Goal: Use online tool/utility: Utilize a website feature to perform a specific function

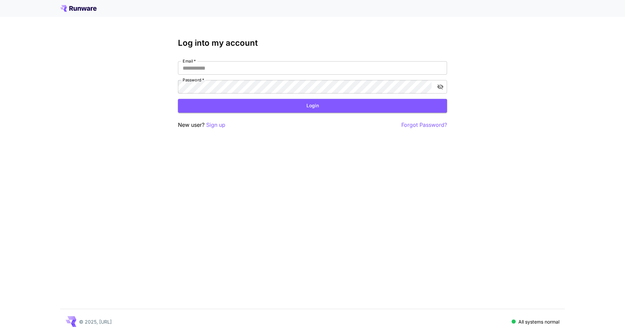
click at [198, 59] on div "Log into my account Email   * Email   * Password   * Password   * Login New use…" at bounding box center [312, 83] width 269 height 91
click at [204, 68] on input "Email   *" at bounding box center [312, 67] width 269 height 13
paste input "**********"
type input "**********"
click at [229, 106] on button "Login" at bounding box center [312, 106] width 269 height 14
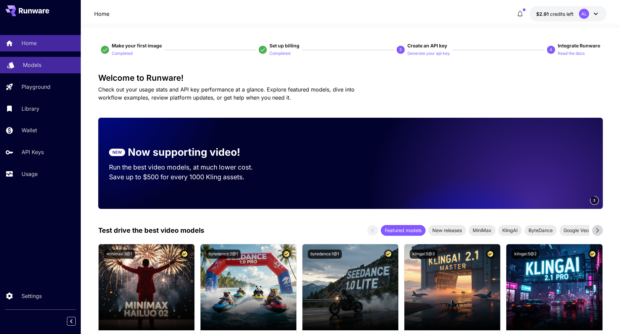
click at [29, 64] on p "Models" at bounding box center [32, 65] width 19 height 8
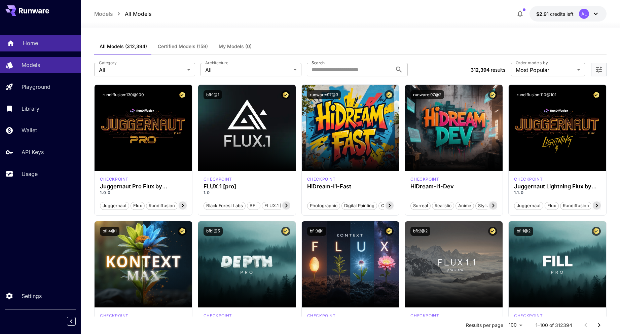
click at [21, 46] on link "Home" at bounding box center [40, 43] width 81 height 16
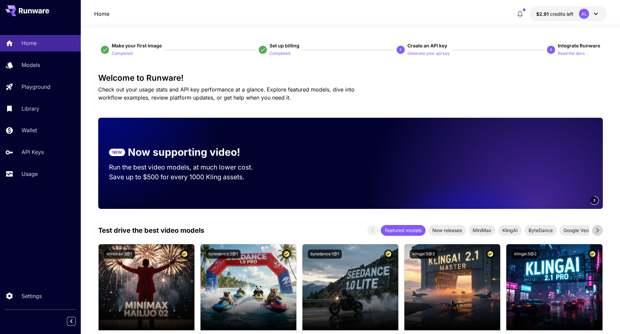
click at [592, 13] on icon at bounding box center [596, 14] width 8 height 8
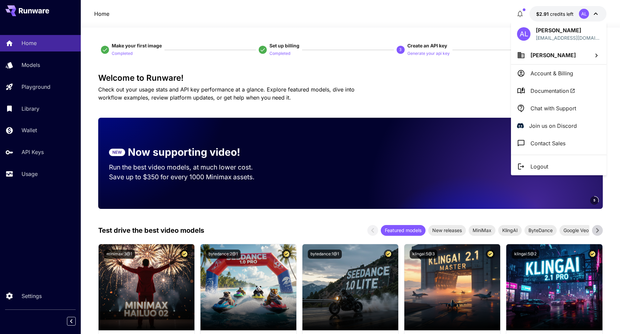
click at [592, 13] on div at bounding box center [312, 167] width 625 height 334
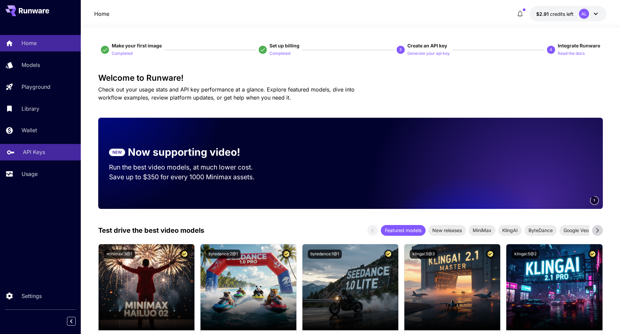
click at [30, 152] on p "API Keys" at bounding box center [34, 152] width 22 height 8
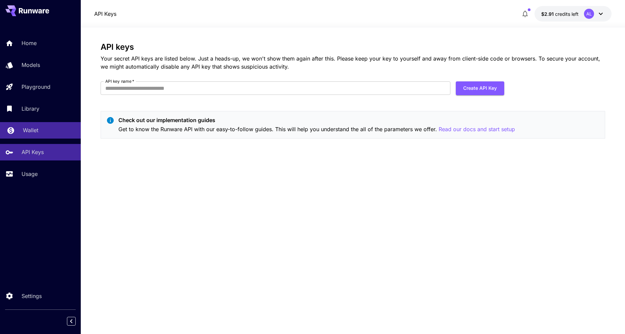
click at [31, 124] on link "Wallet" at bounding box center [40, 130] width 81 height 16
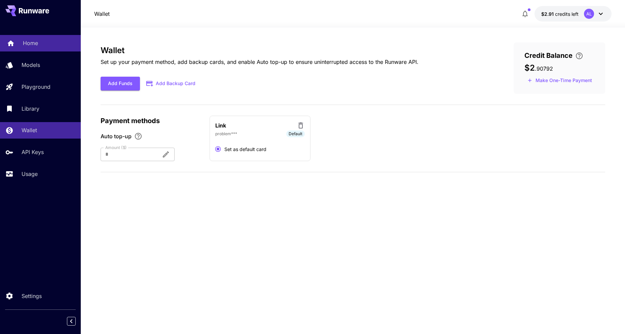
click at [31, 44] on p "Home" at bounding box center [30, 43] width 15 height 8
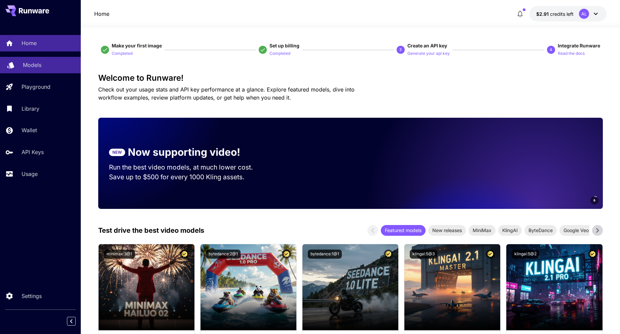
click at [33, 64] on p "Models" at bounding box center [32, 65] width 19 height 8
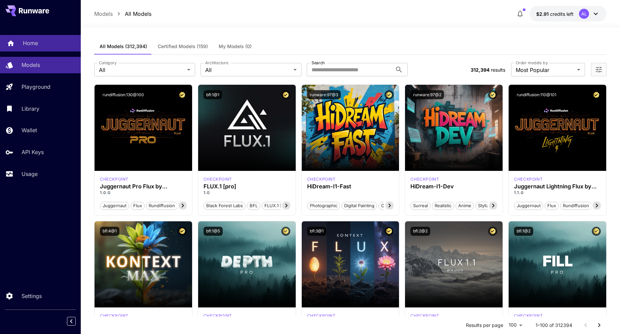
click at [32, 47] on p "Home" at bounding box center [30, 43] width 15 height 8
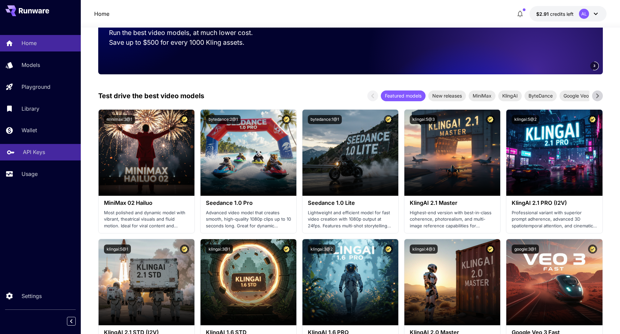
scroll to position [101, 0]
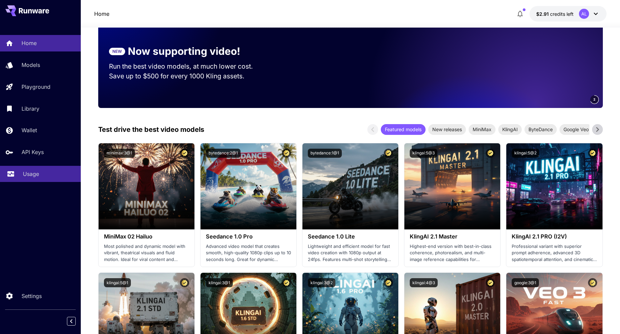
click at [29, 172] on p "Usage" at bounding box center [31, 174] width 16 height 8
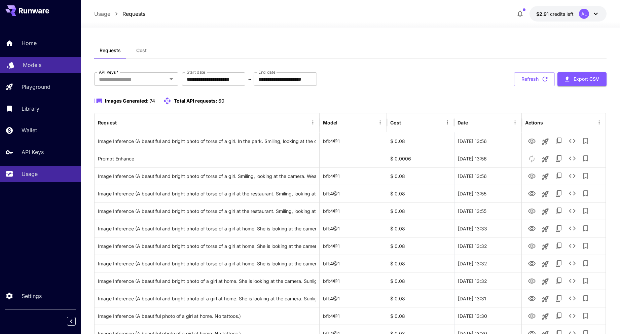
click at [28, 68] on p "Models" at bounding box center [32, 65] width 19 height 8
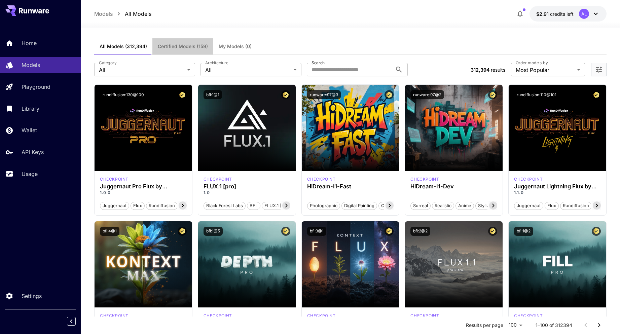
click at [180, 51] on button "Certified Models (159)" at bounding box center [182, 46] width 61 height 16
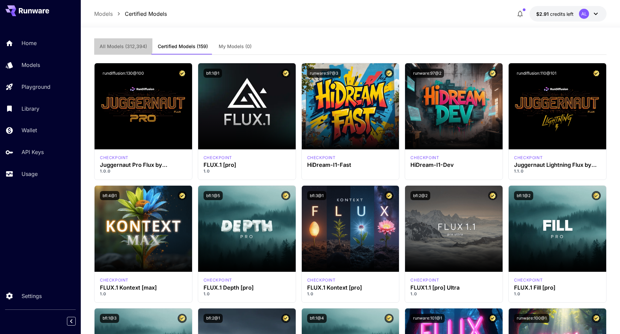
click at [116, 45] on span "All Models (312,394)" at bounding box center [123, 46] width 47 height 6
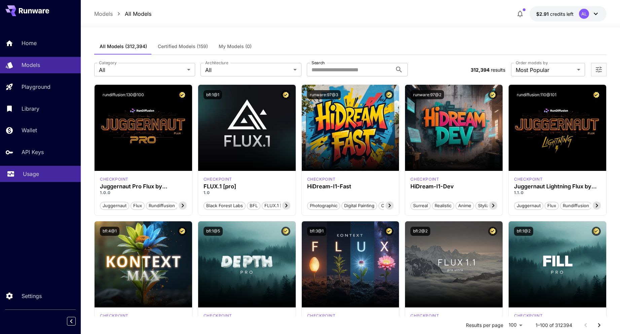
click at [21, 170] on link "Usage" at bounding box center [40, 174] width 81 height 16
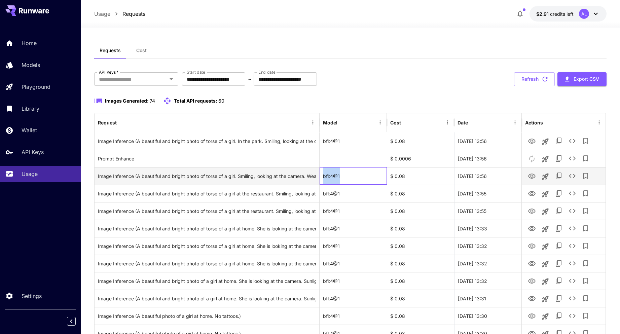
drag, startPoint x: 341, startPoint y: 175, endPoint x: 321, endPoint y: 177, distance: 19.3
click at [321, 177] on div "bfl:4@1" at bounding box center [353, 175] width 67 height 17
copy div "bfl:4@1"
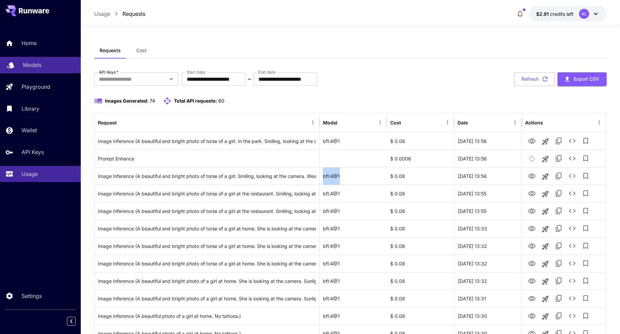
click at [36, 64] on p "Models" at bounding box center [32, 65] width 19 height 8
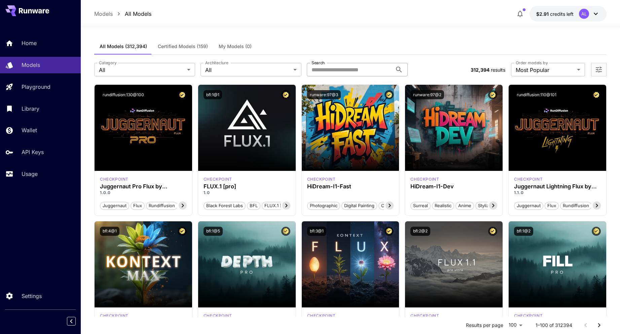
click at [352, 72] on input "Search" at bounding box center [349, 69] width 85 height 13
paste input "*******"
type input "*******"
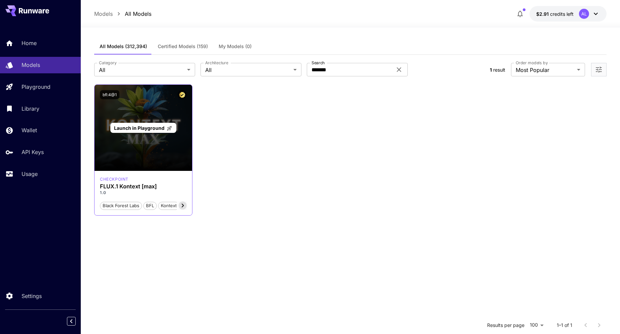
click at [138, 148] on div "Launch in Playground" at bounding box center [144, 128] width 98 height 86
click at [130, 129] on span "Launch in Playground" at bounding box center [139, 128] width 50 height 6
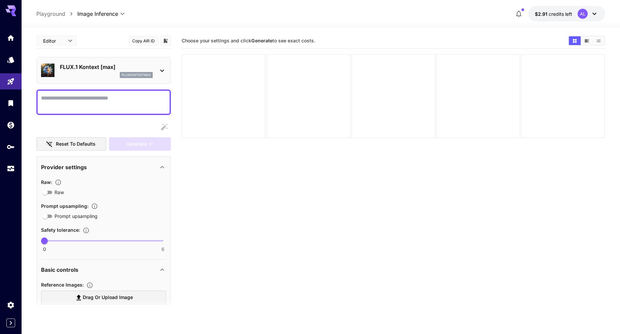
click at [85, 106] on textarea "Raw" at bounding box center [103, 102] width 125 height 16
click at [12, 166] on icon "Usage" at bounding box center [11, 165] width 7 height 3
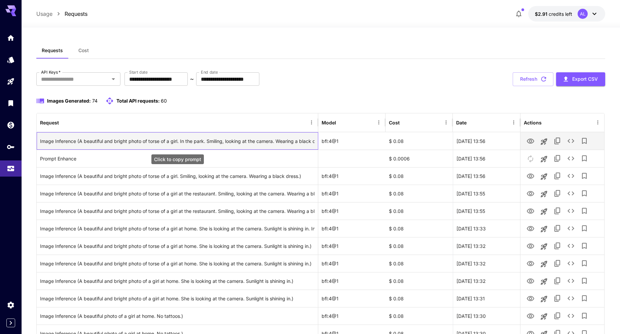
click at [183, 144] on div "Image Inference (A beautiful and bright photo of torse of a girl. In the park. …" at bounding box center [177, 141] width 274 height 17
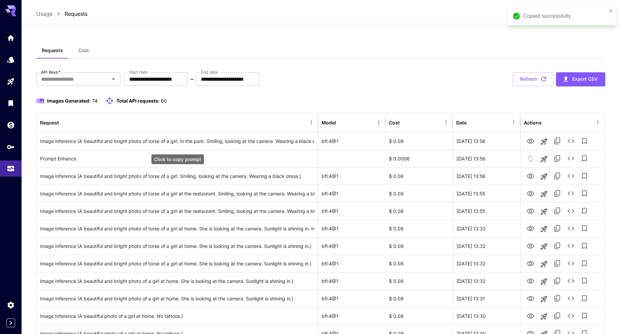
click at [185, 159] on div "Click to copy prompt" at bounding box center [177, 159] width 52 height 10
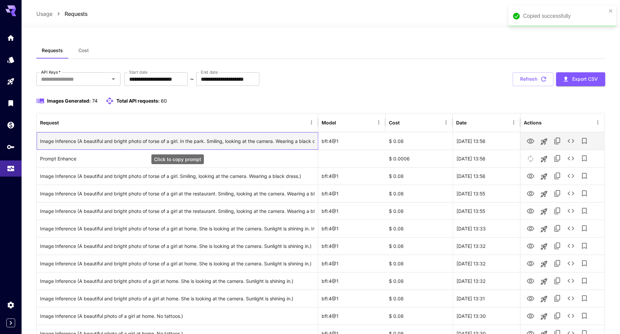
click at [114, 137] on div "Image Inference (A beautiful and bright photo of torse of a girl. In the park. …" at bounding box center [177, 141] width 274 height 17
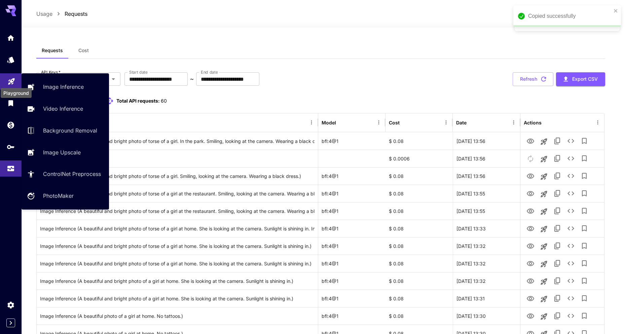
click at [11, 82] on icon "Playground" at bounding box center [11, 79] width 8 height 8
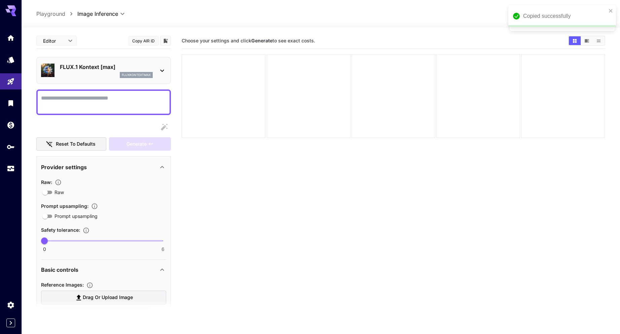
click at [63, 99] on textarea "Raw" at bounding box center [103, 102] width 125 height 16
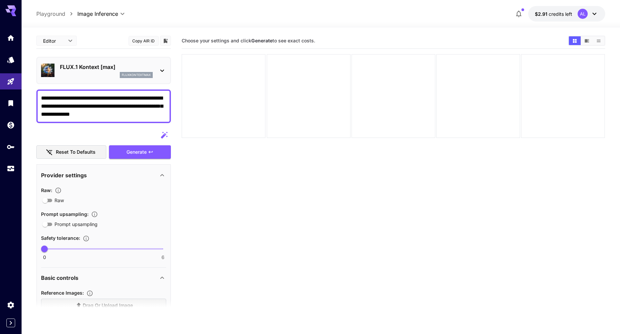
type textarea "**********"
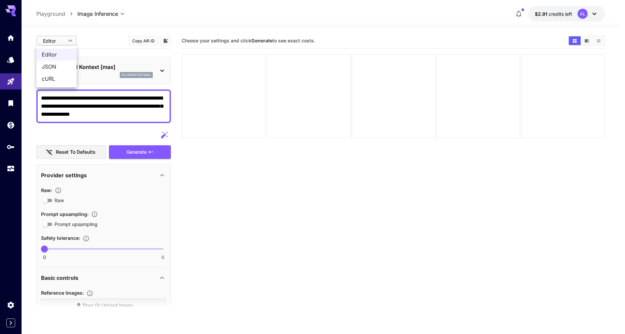
click at [63, 40] on body "**********" at bounding box center [312, 193] width 625 height 387
click at [63, 40] on div at bounding box center [312, 167] width 625 height 334
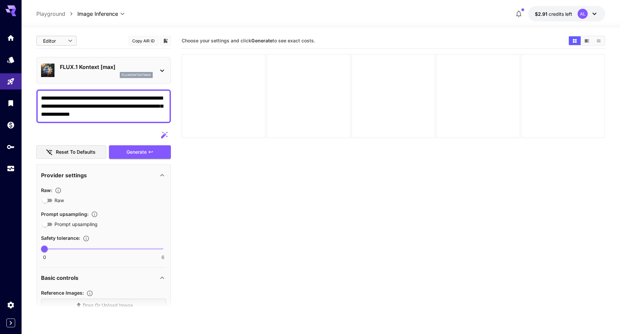
scroll to position [67, 0]
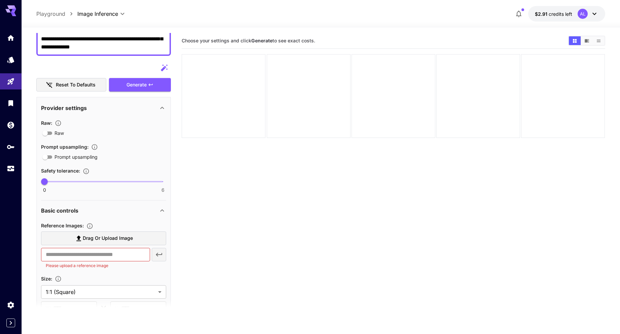
click at [99, 238] on span "Drag or upload image" at bounding box center [108, 238] width 50 height 8
click at [0, 0] on input "Drag or upload image" at bounding box center [0, 0] width 0 height 0
click at [99, 257] on input "text" at bounding box center [95, 254] width 109 height 13
click at [84, 256] on input "text" at bounding box center [95, 254] width 109 height 13
click at [101, 236] on span "Drag or upload image" at bounding box center [108, 238] width 50 height 8
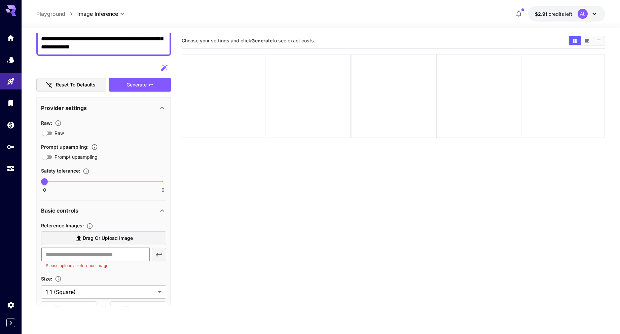
click at [0, 0] on input "Drag or upload image" at bounding box center [0, 0] width 0 height 0
type input "**********"
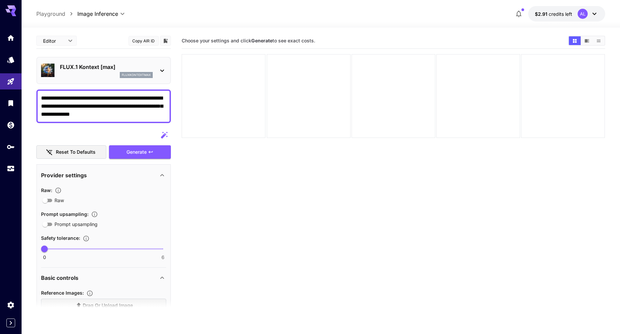
drag, startPoint x: 122, startPoint y: 114, endPoint x: 37, endPoint y: 98, distance: 87.0
click at [37, 98] on div "**********" at bounding box center [103, 107] width 135 height 34
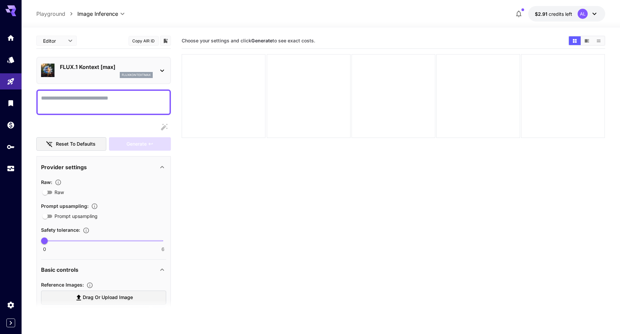
click at [79, 99] on textarea "Raw" at bounding box center [103, 102] width 125 height 16
paste textarea "**********"
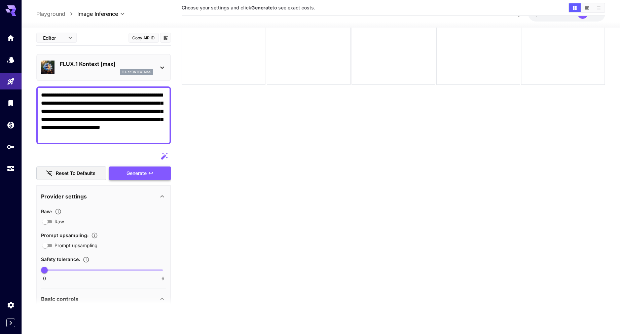
type textarea "**********"
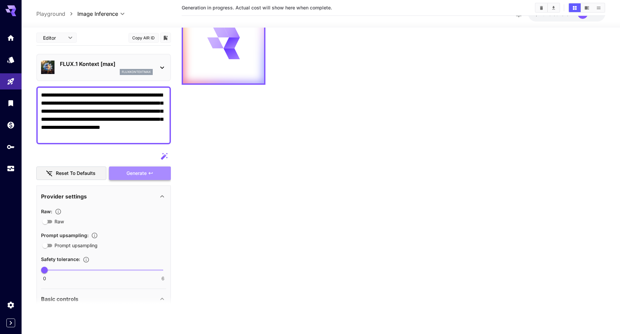
click at [133, 174] on span "Generate" at bounding box center [137, 173] width 20 height 8
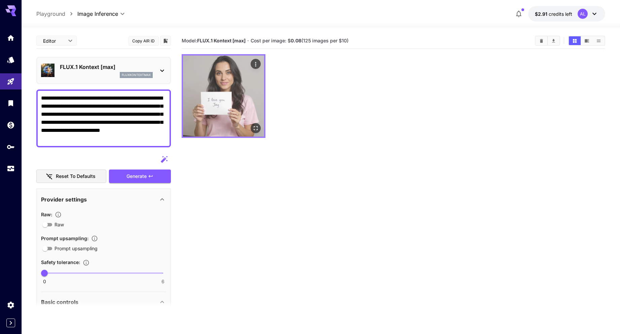
click at [236, 100] on img at bounding box center [223, 96] width 81 height 81
click at [254, 64] on icon "Actions" at bounding box center [256, 64] width 7 height 7
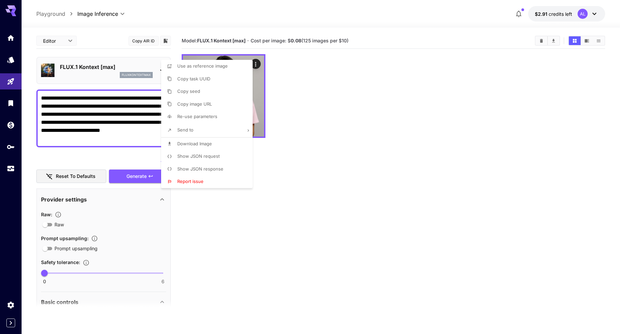
drag, startPoint x: 371, startPoint y: 122, endPoint x: 270, endPoint y: 63, distance: 117.2
click at [270, 63] on div at bounding box center [312, 167] width 625 height 334
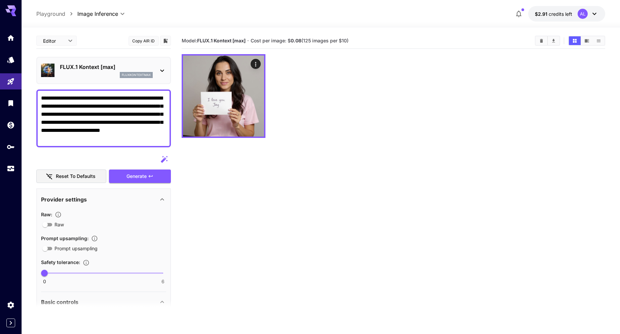
click at [250, 61] on img at bounding box center [223, 96] width 81 height 81
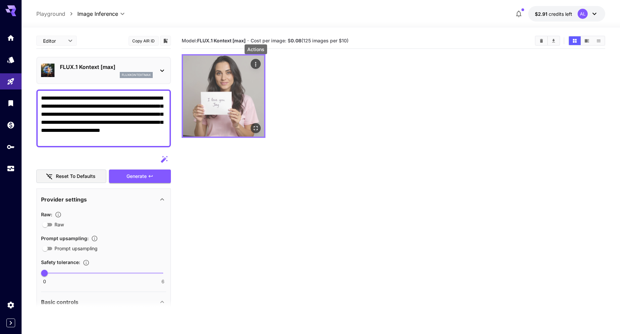
click at [254, 62] on icon "Actions" at bounding box center [256, 64] width 7 height 7
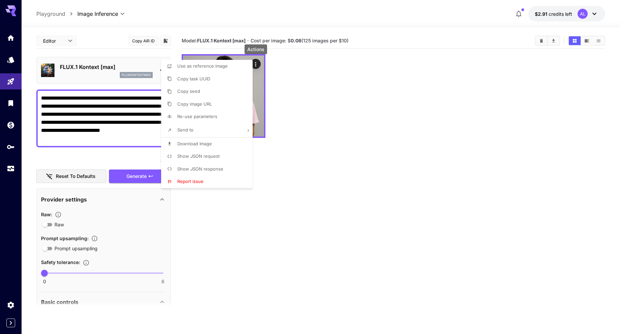
click at [184, 144] on span "Download Image" at bounding box center [194, 143] width 35 height 5
drag, startPoint x: 548, startPoint y: 98, endPoint x: 528, endPoint y: 109, distance: 23.1
click at [548, 98] on div at bounding box center [312, 167] width 625 height 334
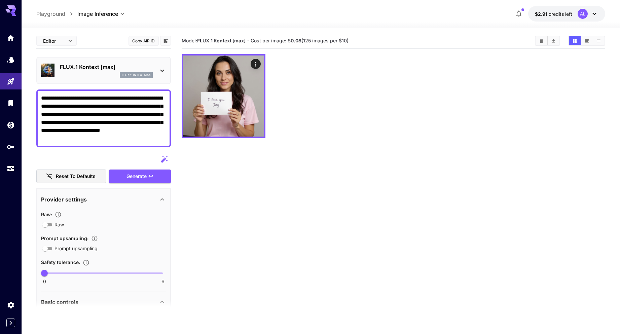
drag, startPoint x: 162, startPoint y: 115, endPoint x: 130, endPoint y: 112, distance: 32.1
click at [130, 112] on textarea "**********" at bounding box center [103, 118] width 125 height 48
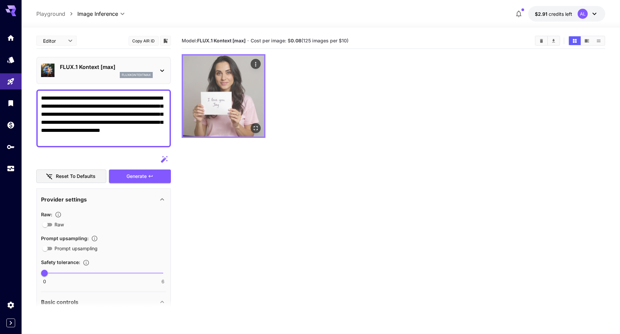
paste textarea
type textarea "**********"
click at [254, 126] on icon "Open in fullscreen" at bounding box center [256, 128] width 7 height 7
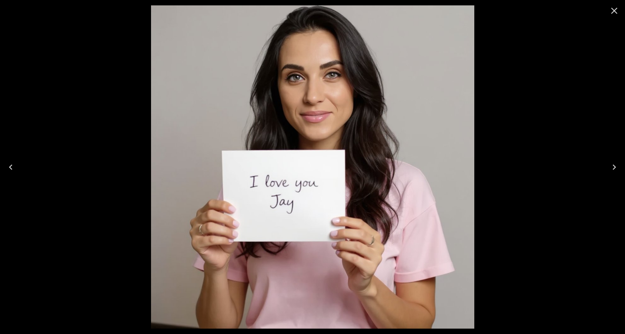
click at [562, 127] on div at bounding box center [312, 167] width 625 height 334
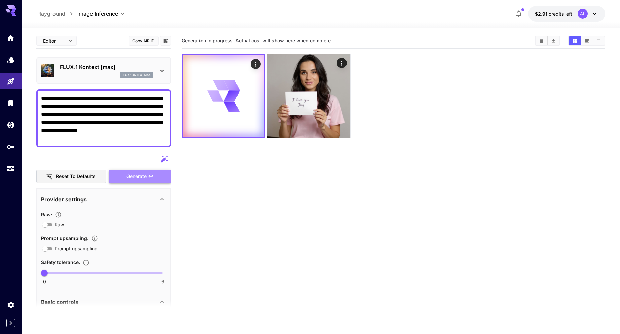
click at [140, 176] on span "Generate" at bounding box center [137, 176] width 20 height 8
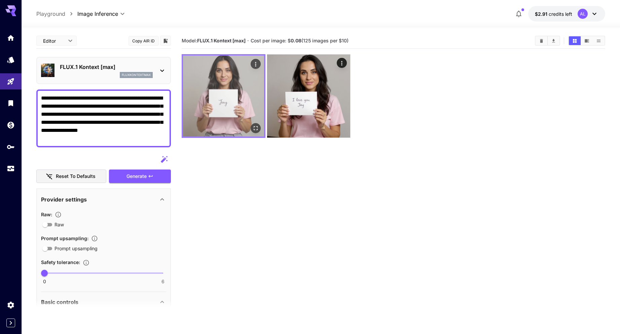
click at [211, 108] on img at bounding box center [223, 96] width 81 height 81
click at [256, 64] on icon "Actions" at bounding box center [256, 64] width 7 height 7
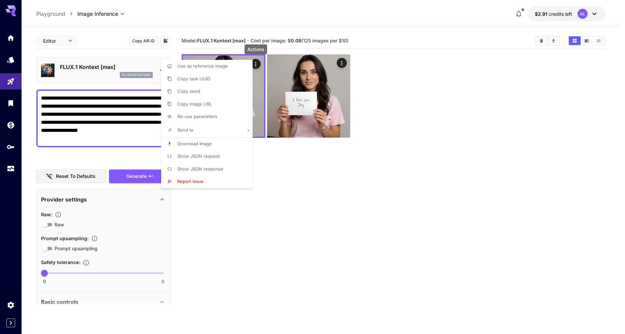
click at [192, 146] on span "Download Image" at bounding box center [194, 143] width 35 height 5
